Goal: Task Accomplishment & Management: Use online tool/utility

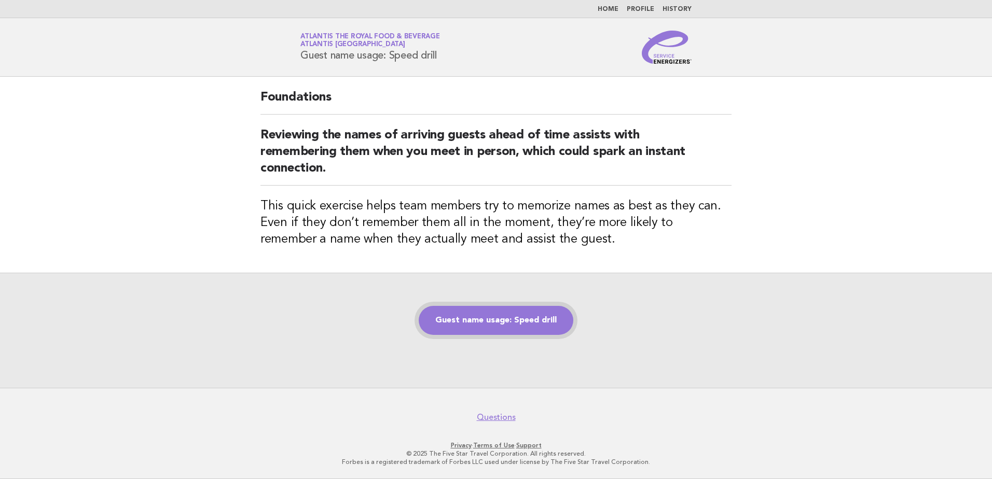
click at [543, 324] on link "Guest name usage: Speed drill" at bounding box center [496, 320] width 155 height 29
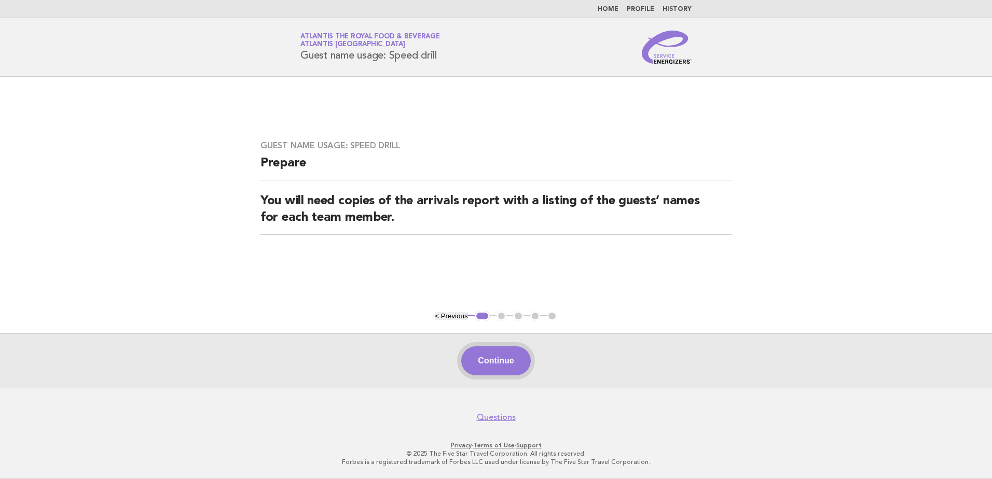
click at [519, 351] on button "Continue" at bounding box center [495, 360] width 69 height 29
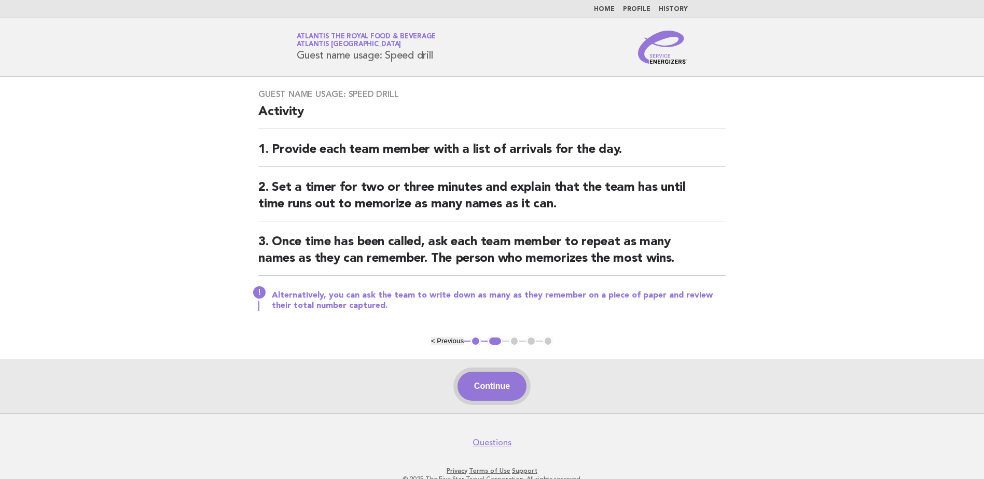
click at [502, 384] on button "Continue" at bounding box center [491, 386] width 69 height 29
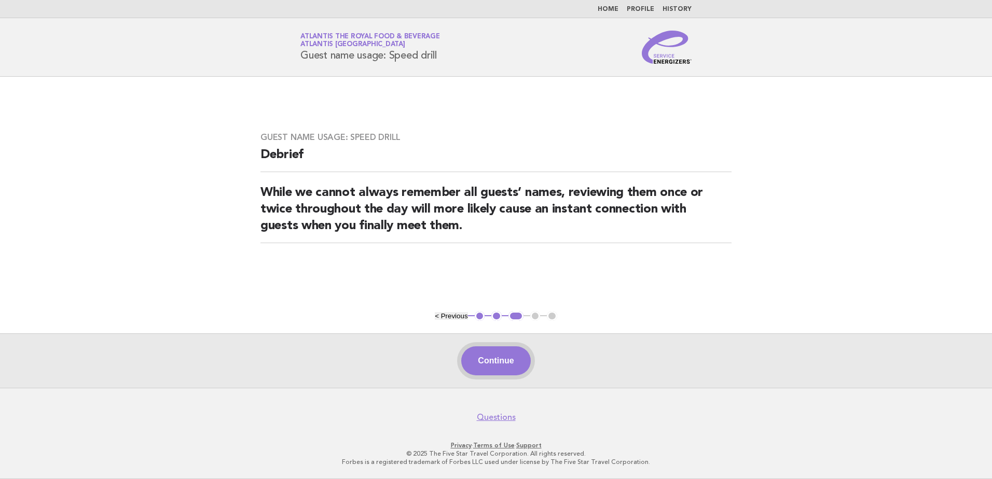
click at [503, 352] on button "Continue" at bounding box center [495, 360] width 69 height 29
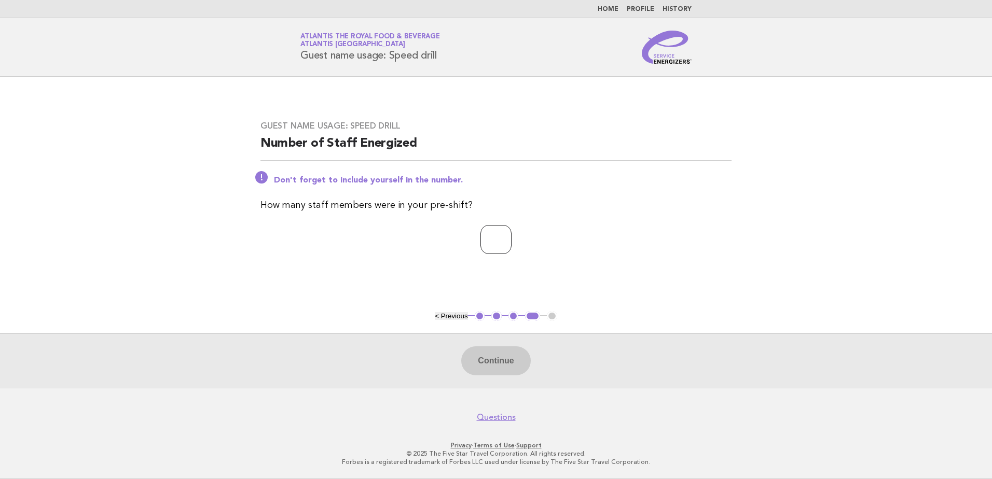
click at [494, 243] on input "number" at bounding box center [495, 239] width 31 height 29
type input "**"
click at [485, 350] on button "Continue" at bounding box center [495, 360] width 69 height 29
